Goal: Transaction & Acquisition: Subscribe to service/newsletter

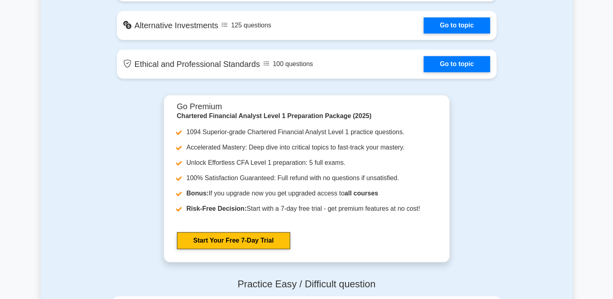
scroll to position [774, 0]
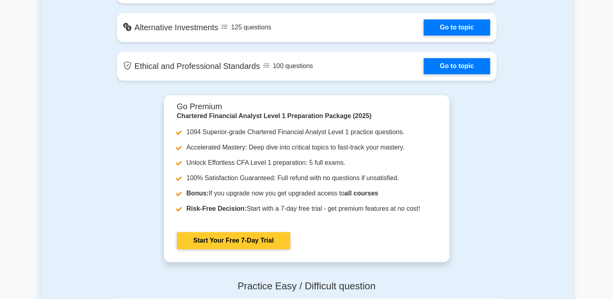
click at [187, 243] on link "Start Your Free 7-Day Trial" at bounding box center [233, 240] width 113 height 17
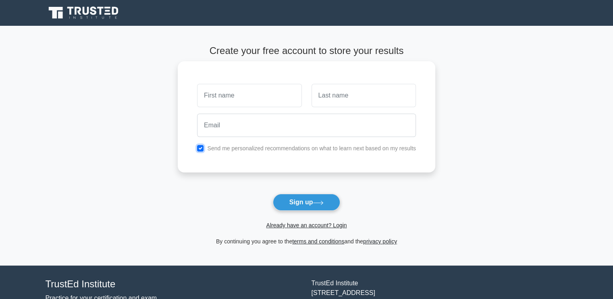
click at [201, 150] on input "checkbox" at bounding box center [200, 148] width 6 height 6
checkbox input "false"
click at [224, 101] on input "text" at bounding box center [249, 95] width 104 height 23
type input "[PERSON_NAME]"
click at [321, 99] on input "text" at bounding box center [363, 95] width 104 height 23
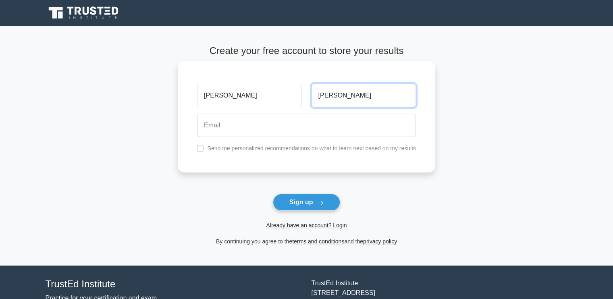
type input "[PERSON_NAME]"
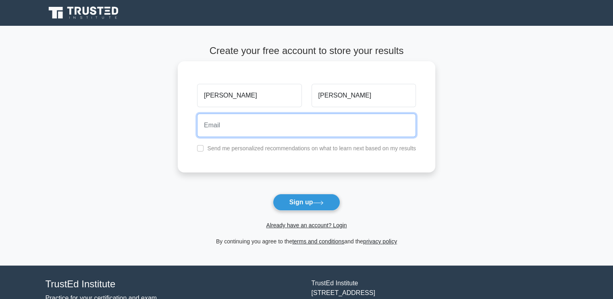
click at [292, 119] on input "email" at bounding box center [306, 125] width 219 height 23
paste input "[EMAIL_ADDRESS][DOMAIN_NAME]"
click at [252, 125] on input "[EMAIL_ADDRESS][DOMAIN_NAME]" at bounding box center [306, 125] width 219 height 23
type input "[EMAIL_ADDRESS][DOMAIN_NAME]"
